Goal: Information Seeking & Learning: Check status

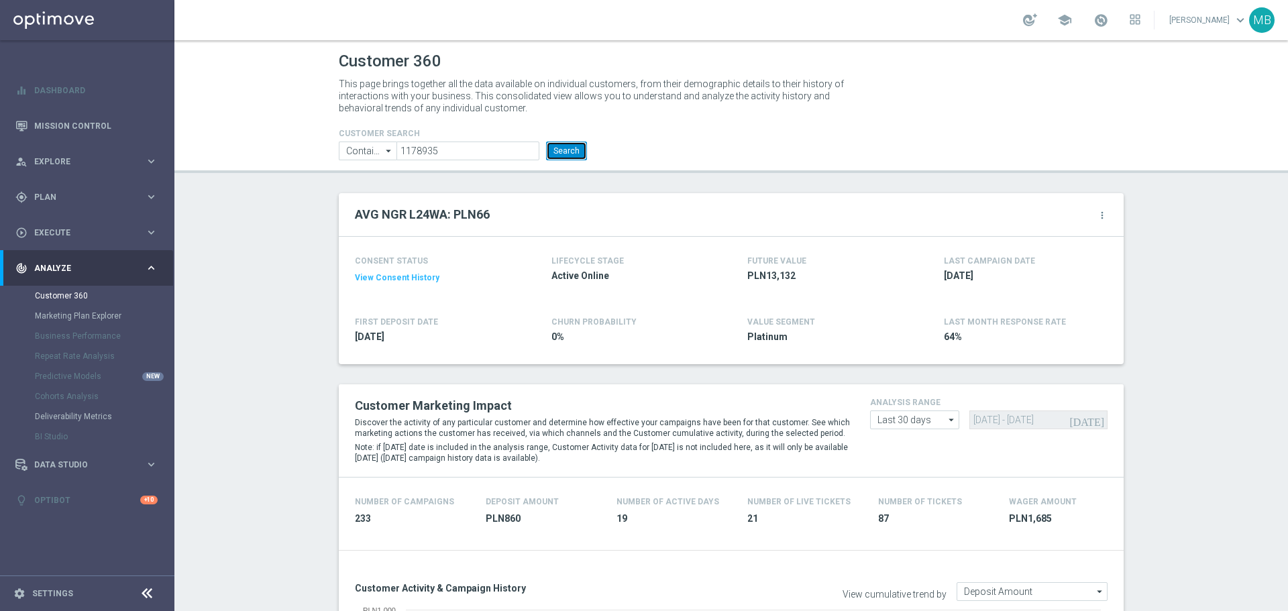
click at [567, 149] on button "Search" at bounding box center [566, 151] width 41 height 19
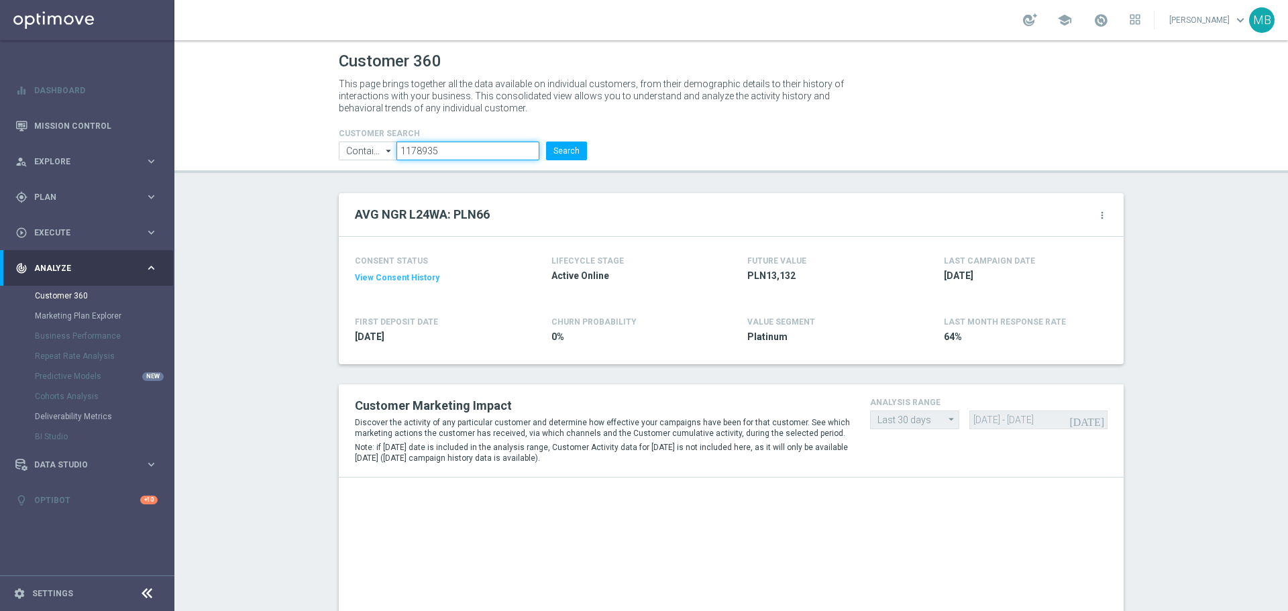
click at [437, 155] on input "1178935" at bounding box center [467, 151] width 143 height 19
paste input "2827519"
type input "2827519"
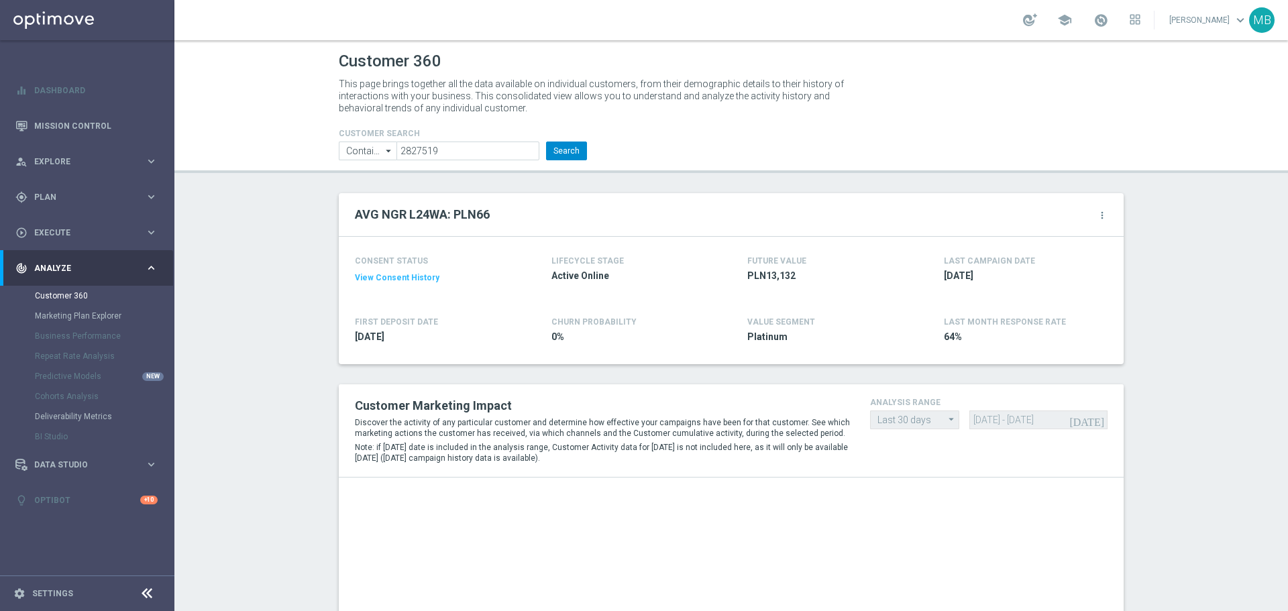
drag, startPoint x: 582, startPoint y: 140, endPoint x: 578, endPoint y: 146, distance: 7.6
click at [581, 142] on div "CUSTOMER SEARCH Contains Contains arrow_drop_down Show Selected 0 of NaN Contai…" at bounding box center [463, 138] width 268 height 43
click at [577, 146] on button "Search" at bounding box center [566, 151] width 41 height 19
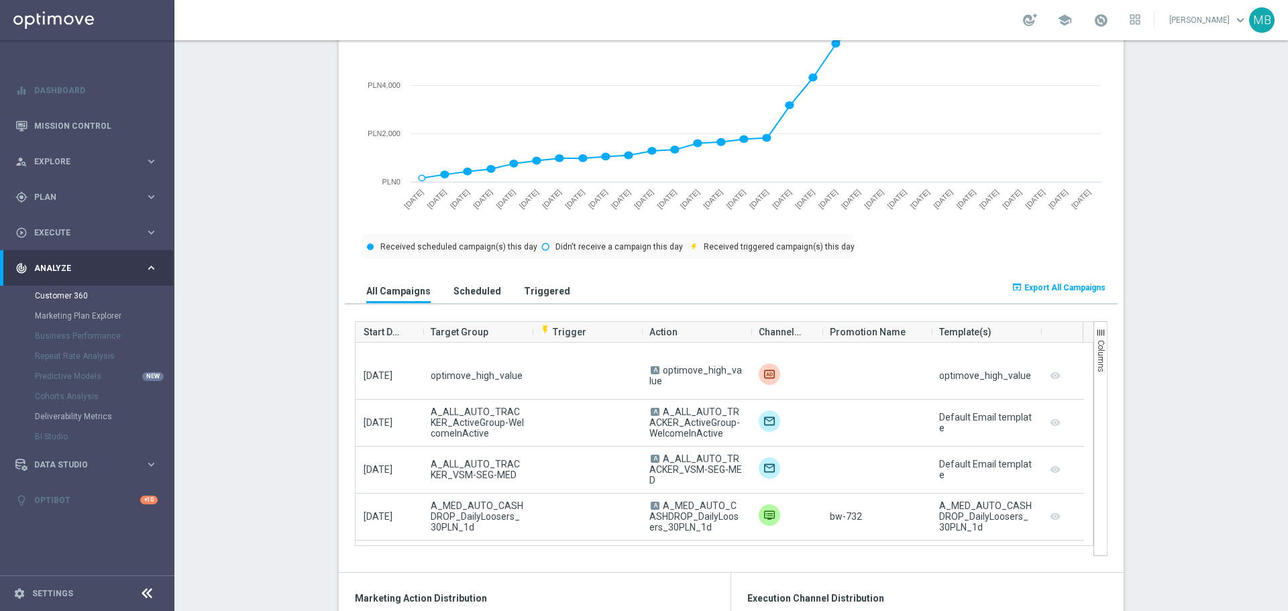
scroll to position [470, 0]
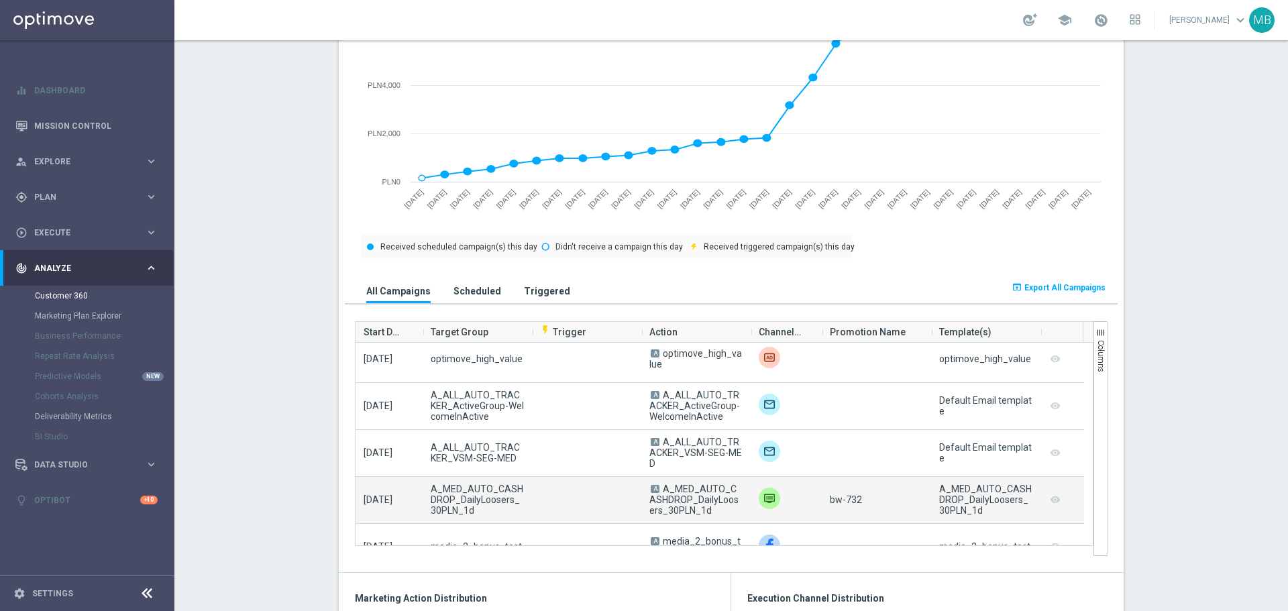
click at [849, 504] on span "bw-732" at bounding box center [846, 499] width 32 height 11
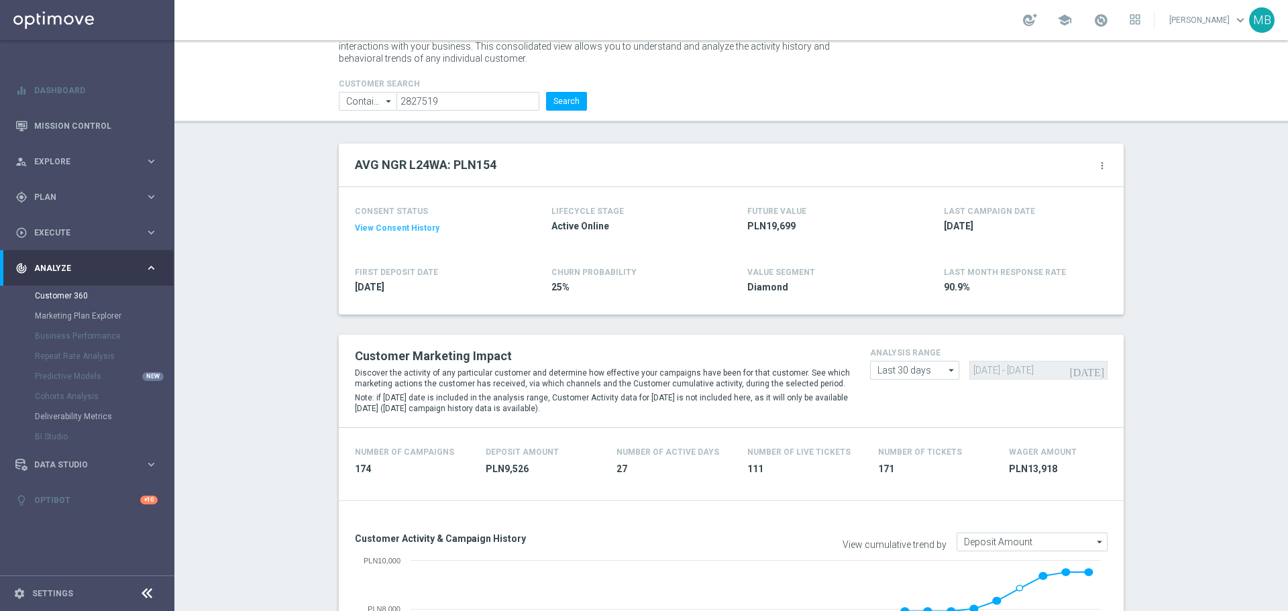
scroll to position [0, 0]
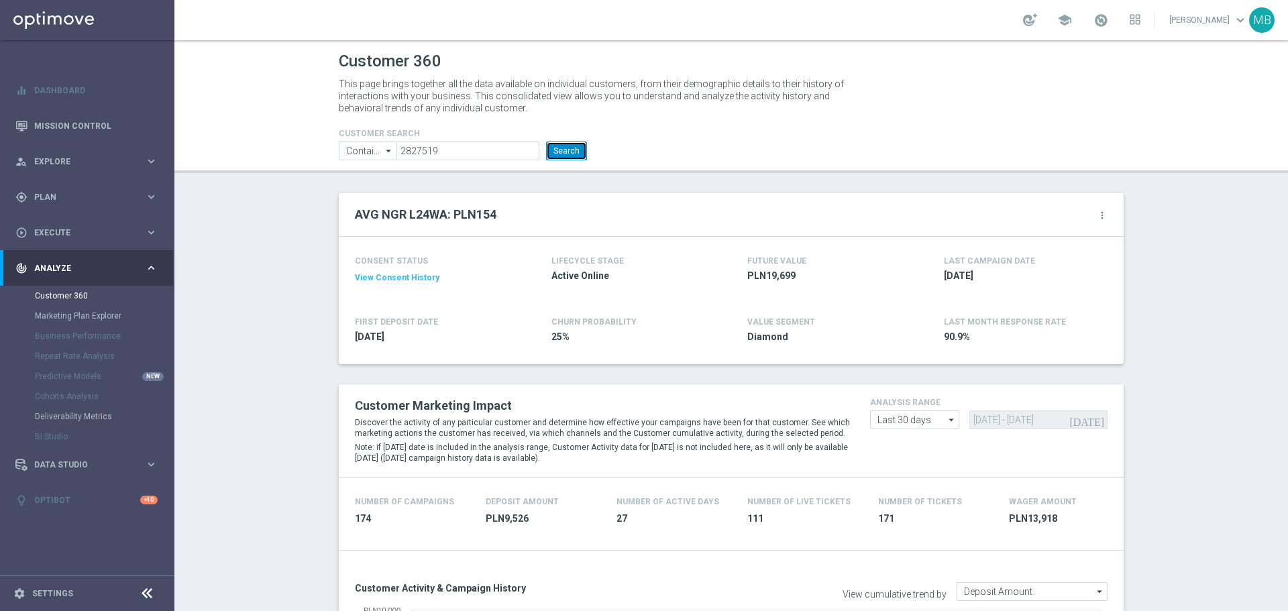
click at [553, 150] on button "Search" at bounding box center [566, 151] width 41 height 19
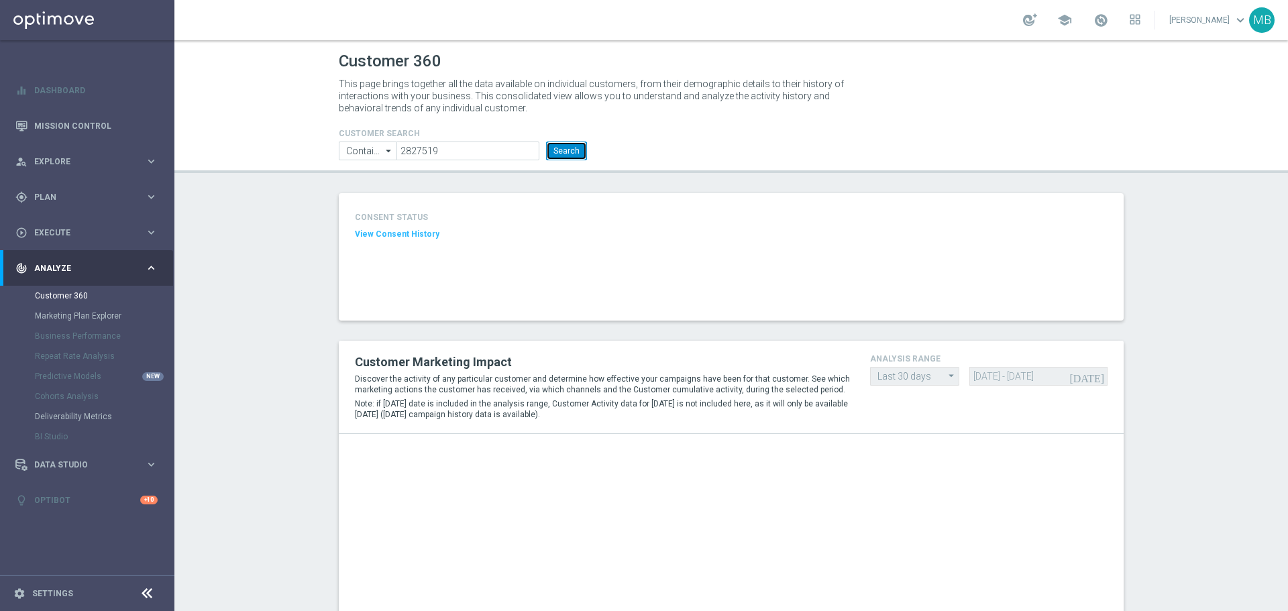
click at [568, 153] on button "Search" at bounding box center [566, 151] width 41 height 19
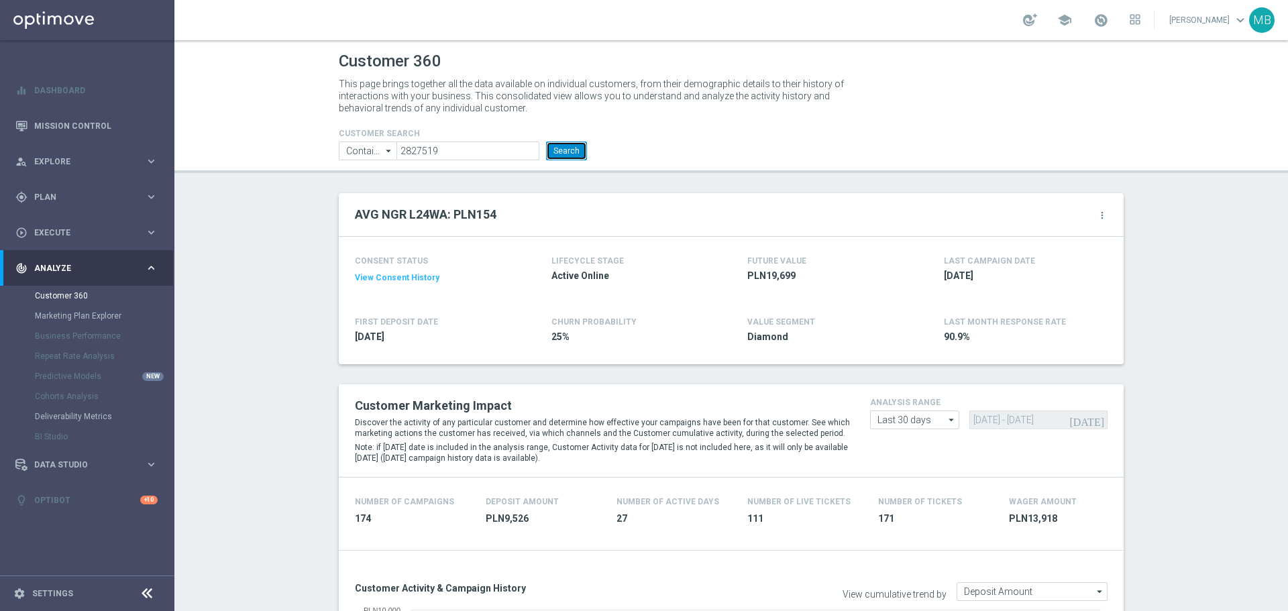
drag, startPoint x: 561, startPoint y: 151, endPoint x: 620, endPoint y: 25, distance: 139.2
click at [561, 151] on button "Search" at bounding box center [566, 151] width 41 height 19
click at [563, 151] on button "Search" at bounding box center [566, 151] width 41 height 19
click at [580, 153] on button "Search" at bounding box center [566, 151] width 41 height 19
click at [551, 160] on button "Search" at bounding box center [566, 151] width 41 height 19
